Goal: Contribute content: Contribute content

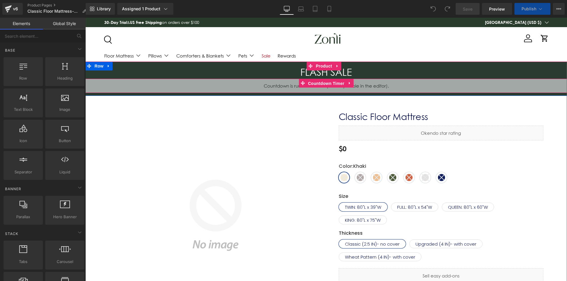
click at [322, 80] on span "Countdown Timer" at bounding box center [325, 83] width 39 height 9
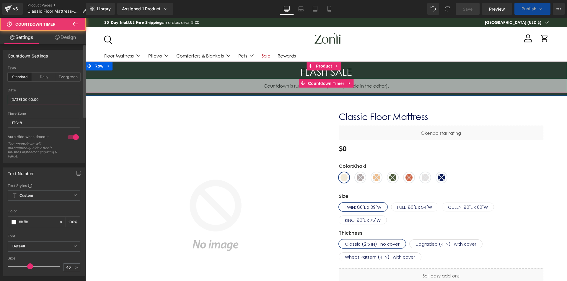
click at [45, 98] on input "[DATE] 00:00:00" at bounding box center [44, 100] width 73 height 10
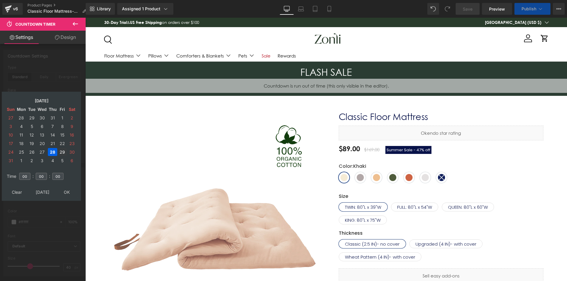
click at [62, 151] on td "29" at bounding box center [62, 152] width 9 height 8
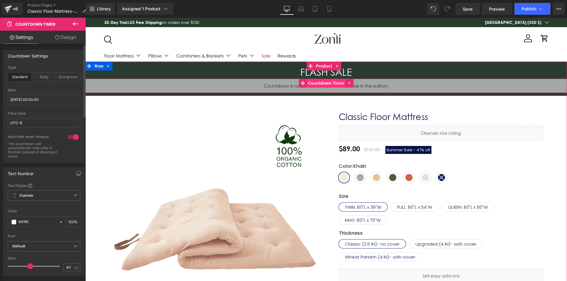
click at [324, 81] on span "Countdown Timer" at bounding box center [325, 83] width 39 height 9
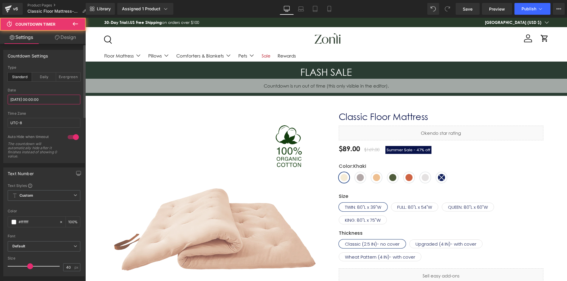
click at [28, 97] on input "[DATE] 00:00:00" at bounding box center [44, 100] width 73 height 10
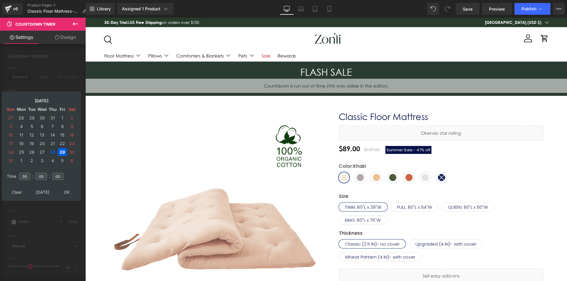
click at [63, 151] on td "29" at bounding box center [62, 152] width 9 height 8
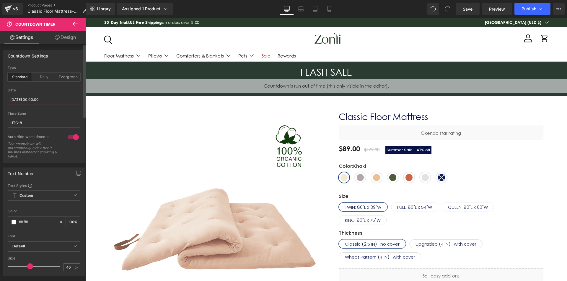
click at [35, 99] on input "[DATE] 00:00:00" at bounding box center [44, 100] width 73 height 10
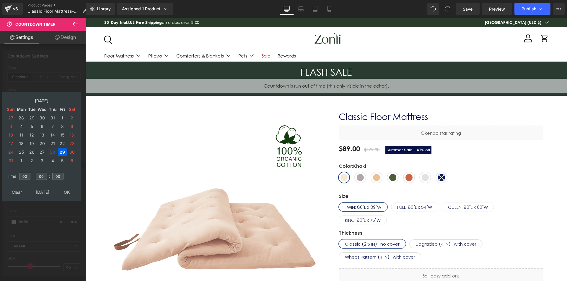
click at [51, 151] on td "28" at bounding box center [52, 152] width 9 height 8
click at [63, 188] on table "Clear Today OK" at bounding box center [41, 192] width 73 height 11
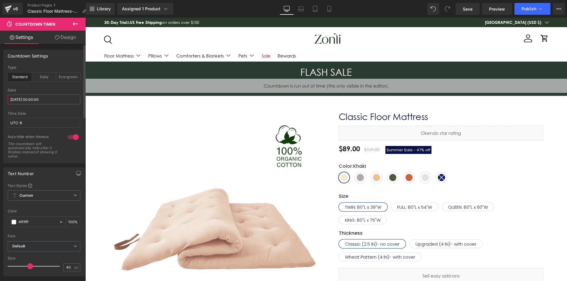
click at [31, 99] on input "2025/08/28 00:00:00" at bounding box center [44, 100] width 73 height 10
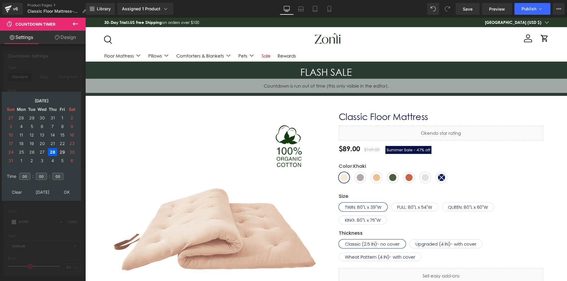
click at [61, 151] on td "29" at bounding box center [62, 152] width 9 height 8
type input "[DATE] 00:00:00"
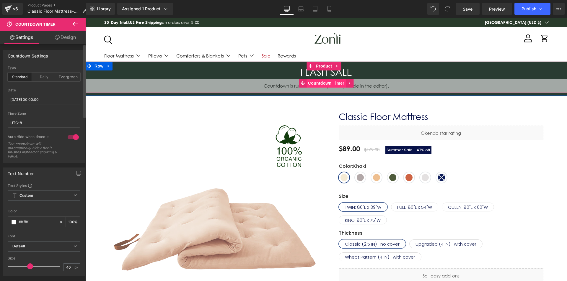
click at [326, 80] on span "Countdown Timer" at bounding box center [325, 83] width 39 height 9
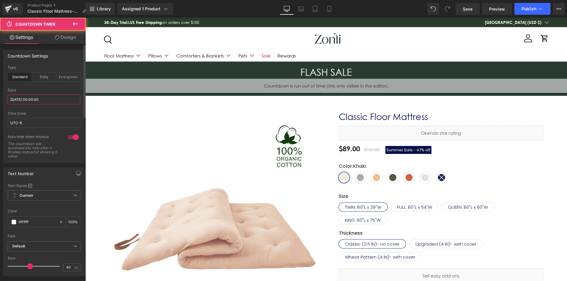
click at [38, 97] on input "[DATE] 00:00:00" at bounding box center [44, 100] width 73 height 10
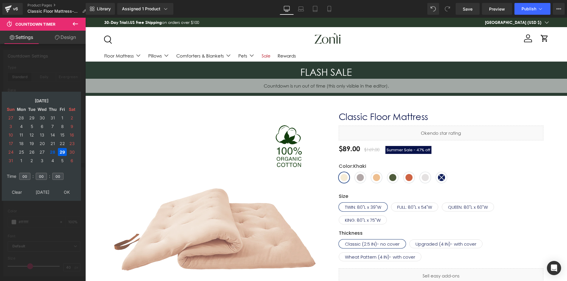
click at [61, 153] on td "29" at bounding box center [62, 152] width 9 height 8
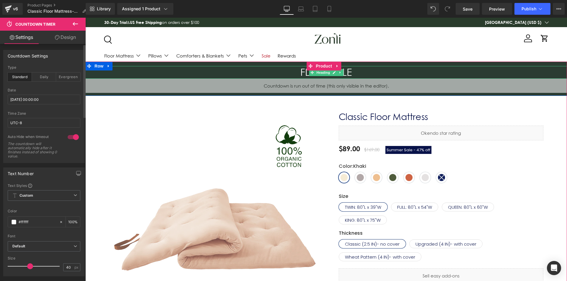
click at [331, 76] on h3 "FLASH SALE" at bounding box center [325, 72] width 481 height 13
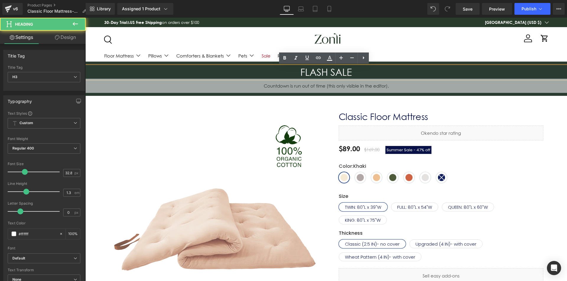
click at [325, 81] on span "Countdown Timer" at bounding box center [326, 83] width 32 height 7
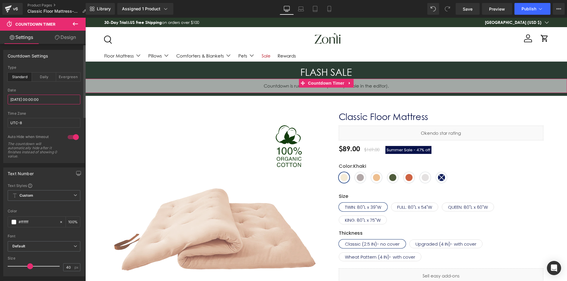
click at [29, 104] on input "[DATE] 00:00:00" at bounding box center [44, 100] width 73 height 10
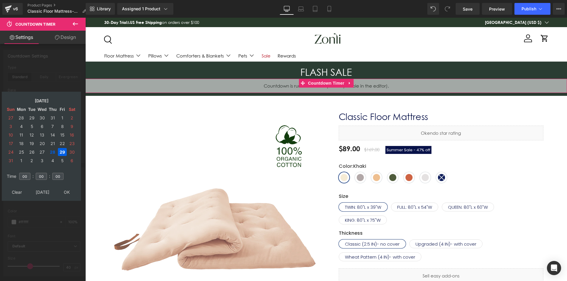
click at [63, 153] on td "29" at bounding box center [62, 152] width 9 height 8
click at [71, 185] on table "Time 00 : 00 : 00" at bounding box center [41, 176] width 73 height 21
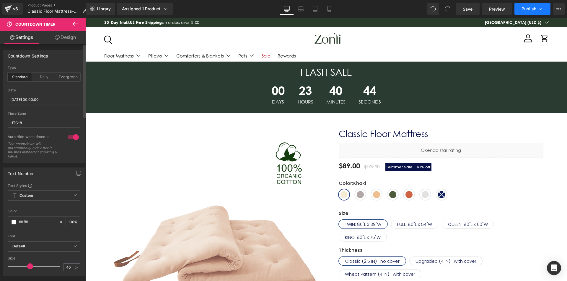
click at [538, 9] on icon at bounding box center [540, 9] width 6 height 6
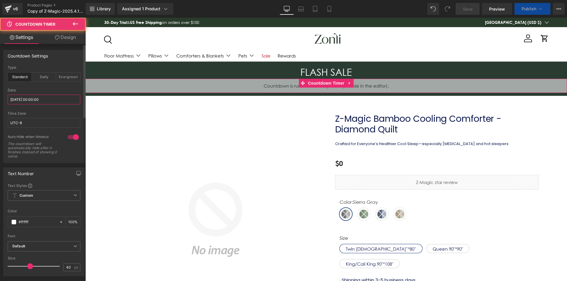
click at [26, 102] on input "[DATE] 00:00:00" at bounding box center [44, 100] width 73 height 10
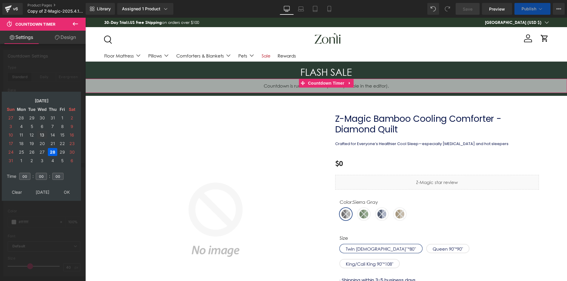
click at [62, 154] on td "29" at bounding box center [62, 152] width 9 height 8
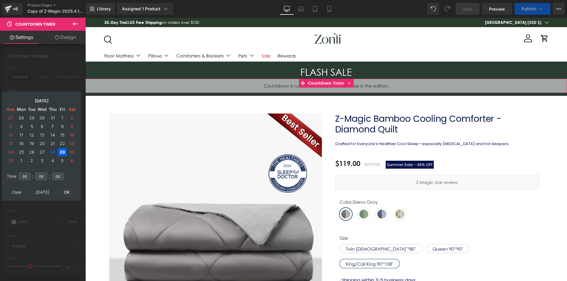
type input "[DATE] 00:00:00"
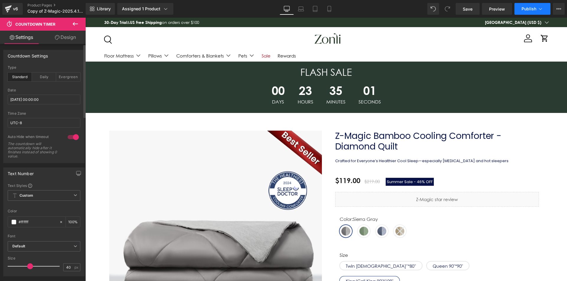
click at [531, 13] on button "Publish" at bounding box center [532, 9] width 36 height 12
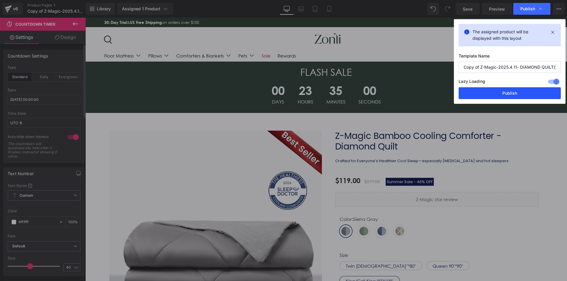
click at [512, 91] on button "Publish" at bounding box center [509, 93] width 102 height 12
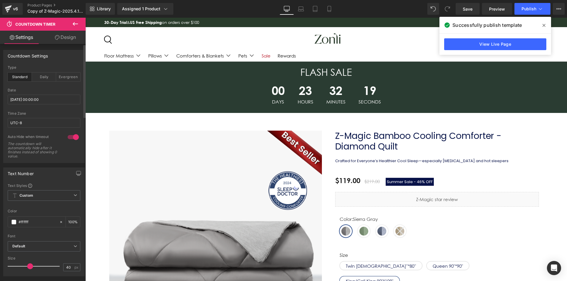
click at [543, 27] on icon at bounding box center [543, 25] width 3 height 5
